Goal: Information Seeking & Learning: Understand process/instructions

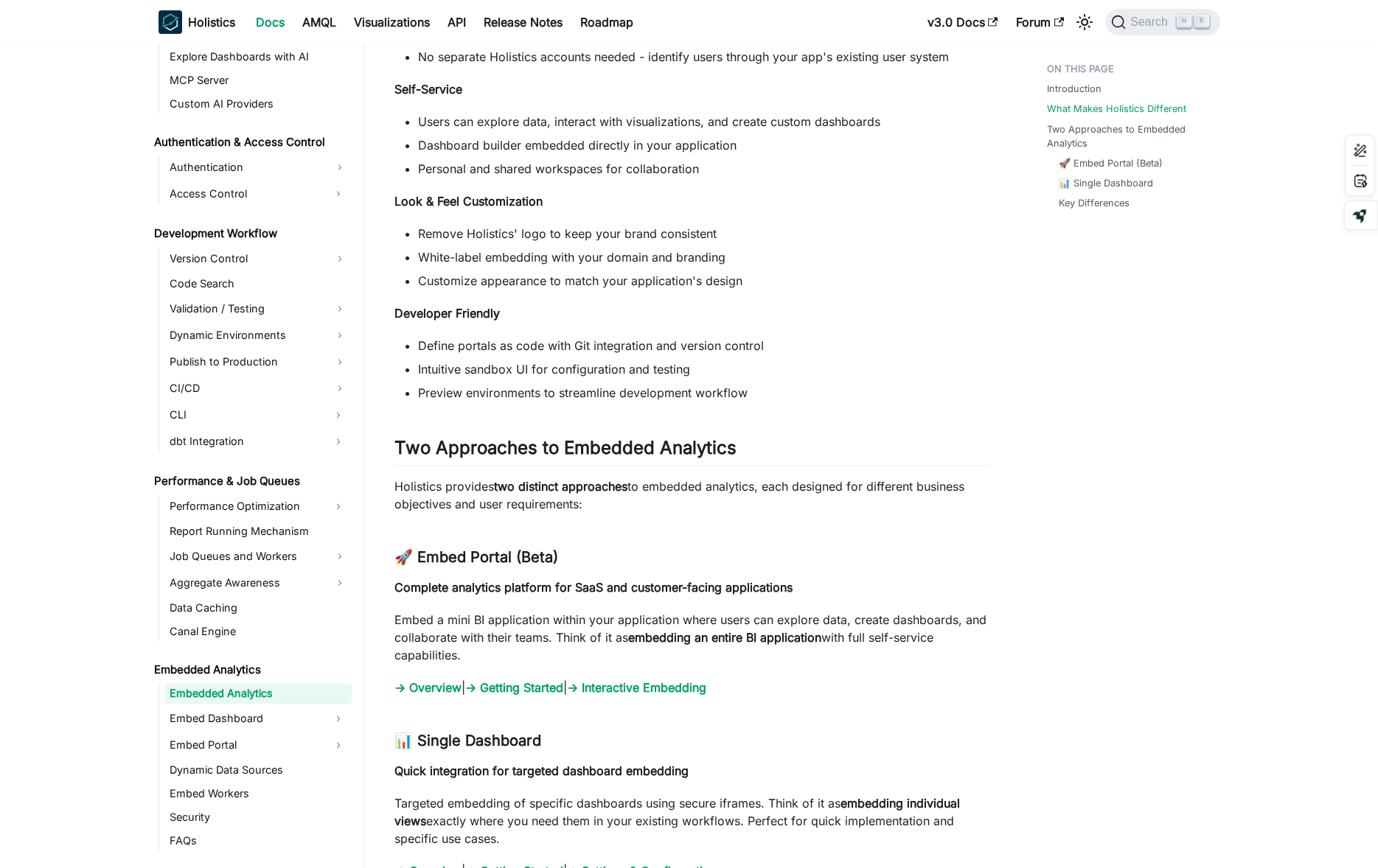
scroll to position [1003, 0]
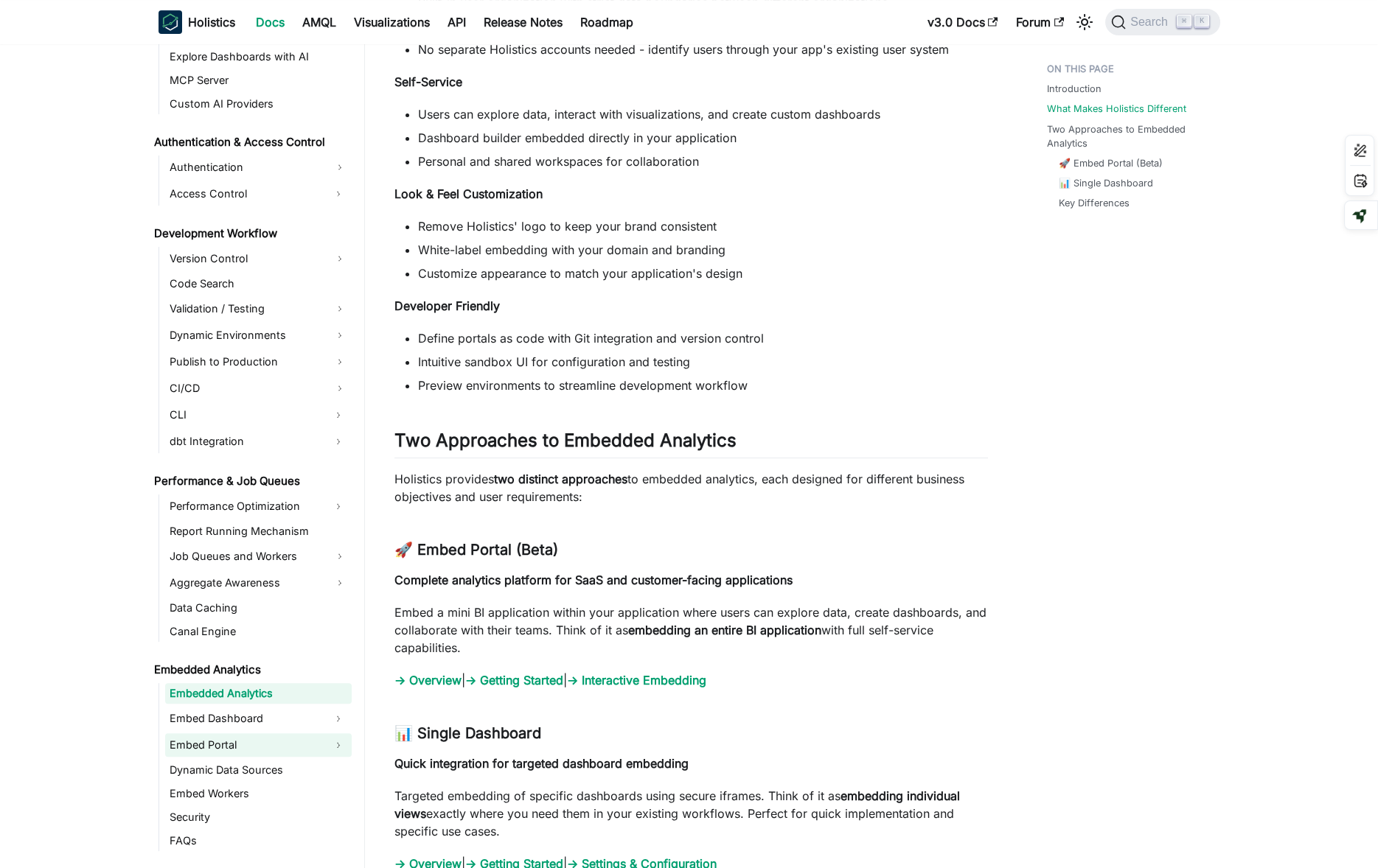
click at [263, 742] on link "Embed Portal" at bounding box center [245, 745] width 160 height 24
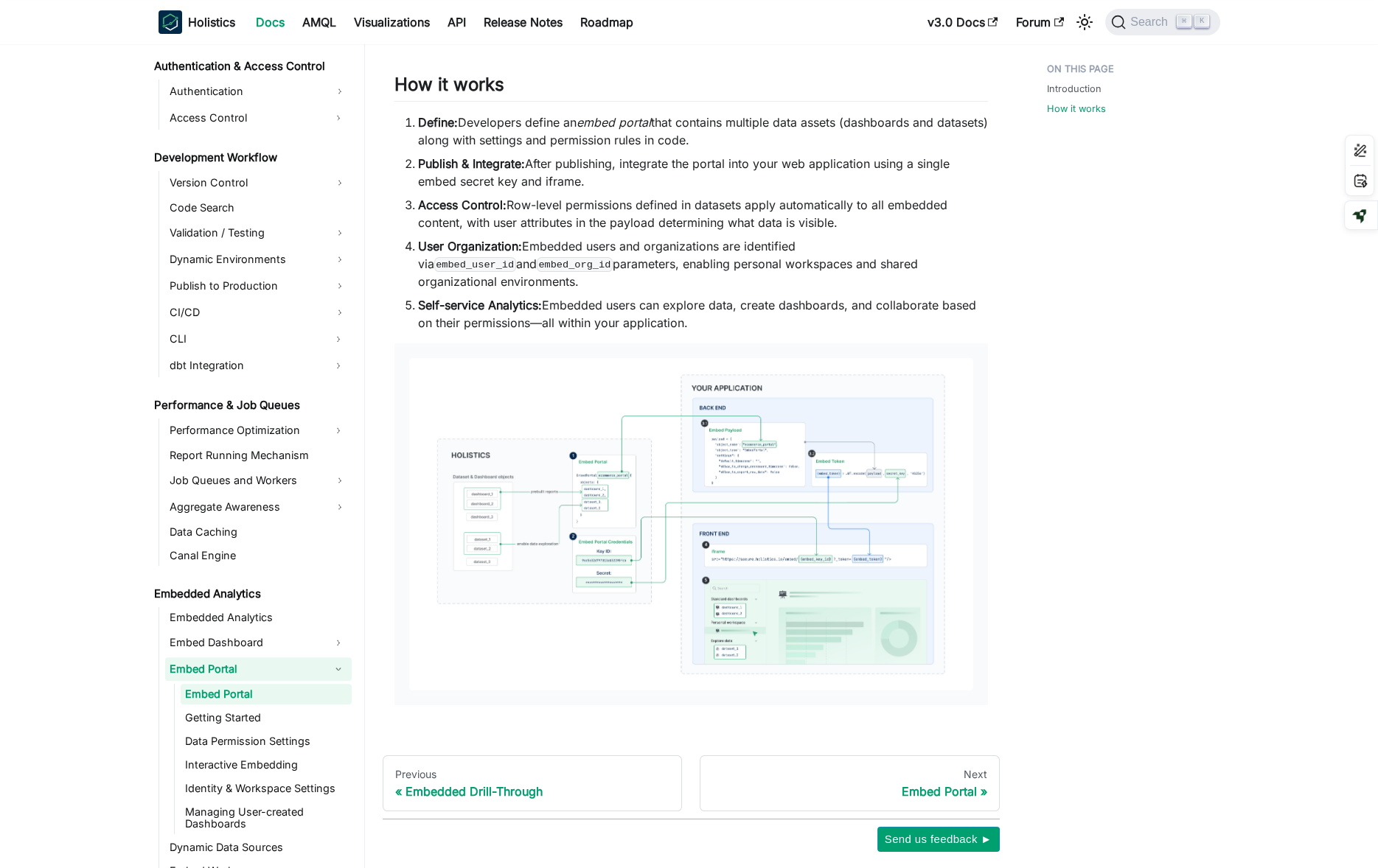
scroll to position [1037, 0]
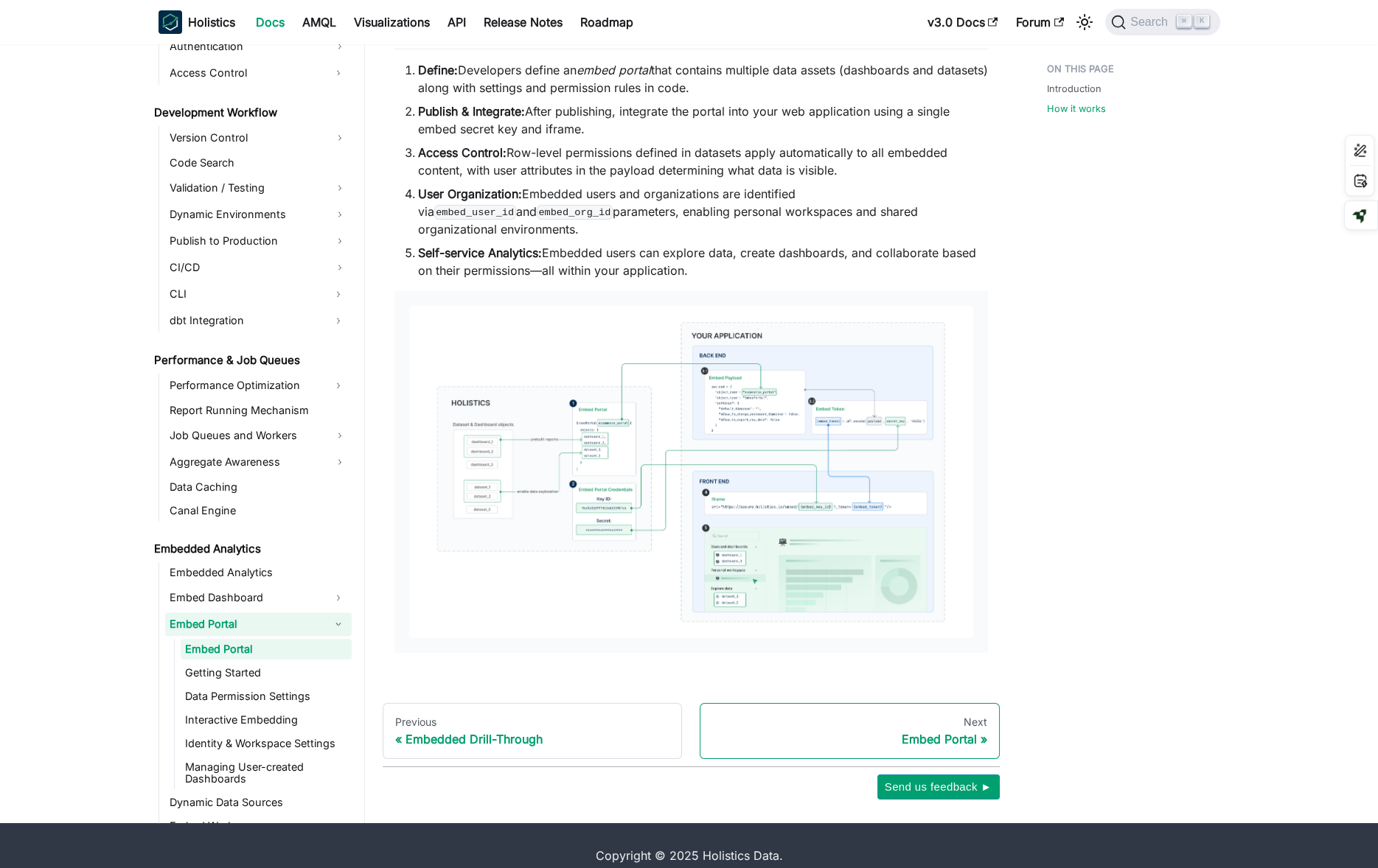
click at [888, 732] on div "Embed Portal" at bounding box center [849, 739] width 275 height 15
click at [278, 663] on link "Getting Started" at bounding box center [266, 673] width 171 height 20
